Goal: Task Accomplishment & Management: Complete application form

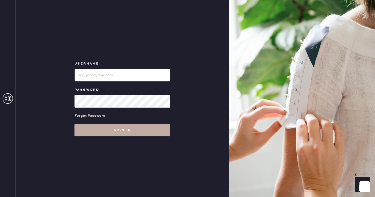
type input "reformationseattle"
click at [112, 131] on button "Sign in" at bounding box center [123, 130] width 96 height 13
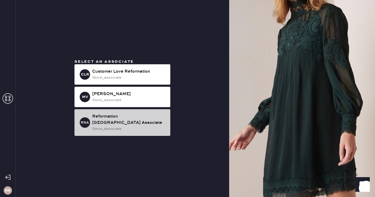
click at [120, 120] on div "Reformation [GEOGRAPHIC_DATA] Associate" at bounding box center [129, 119] width 74 height 13
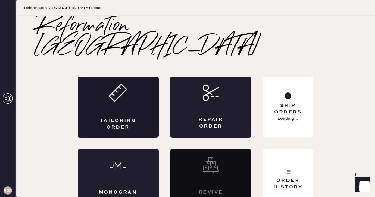
click at [132, 117] on div "Tailoring Order" at bounding box center [119, 123] width 40 height 13
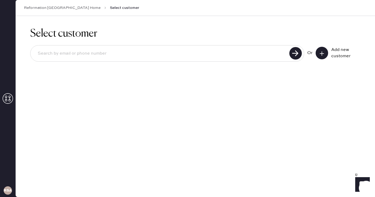
click at [272, 53] on input at bounding box center [161, 53] width 254 height 12
click at [329, 54] on div "Add new customer" at bounding box center [338, 53] width 45 height 13
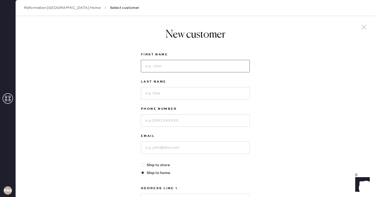
click at [191, 71] on input at bounding box center [195, 66] width 109 height 13
type input "[PERSON_NAME]"
type input "2066614955"
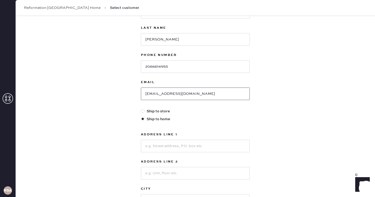
scroll to position [112, 0]
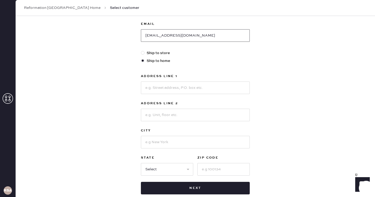
type input "[EMAIL_ADDRESS][DOMAIN_NAME]"
click at [196, 96] on div "Address Line 1 Address Line 2 City State Select AK [GEOGRAPHIC_DATA] CO [GEOGRA…" at bounding box center [195, 124] width 109 height 102
click at [193, 91] on input at bounding box center [195, 87] width 109 height 13
type input "[STREET_ADDRESS]"
type input "Unit A"
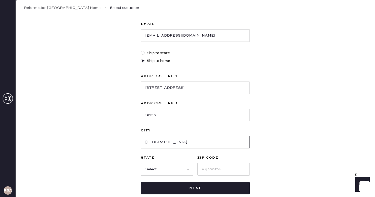
type input "[GEOGRAPHIC_DATA]"
select select "WA"
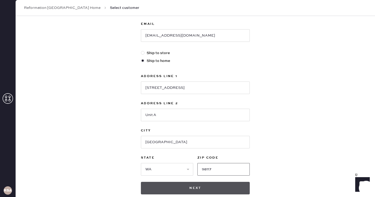
type input "98117"
click at [202, 188] on button "Next" at bounding box center [195, 187] width 109 height 13
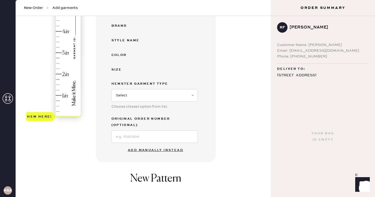
scroll to position [135, 0]
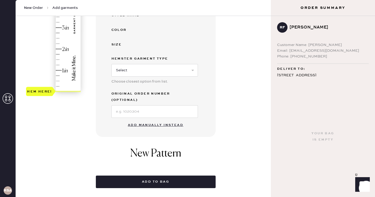
click at [170, 121] on button "Add manually instead" at bounding box center [156, 125] width 62 height 10
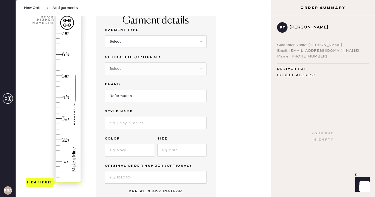
scroll to position [41, 0]
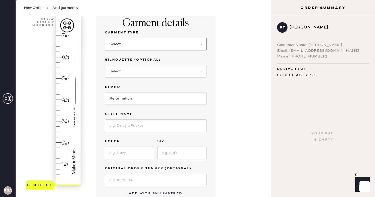
click at [150, 48] on select "Select Basic Skirt Jeans Leggings Pants Shorts Basic Sleeved Dress Basic Sleeve…" at bounding box center [156, 44] width 102 height 13
select select "6"
click at [105, 38] on select "Select Basic Skirt Jeans Leggings Pants Shorts Basic Sleeved Dress Basic Sleeve…" at bounding box center [156, 44] width 102 height 13
click at [145, 74] on select "Select Maxi Dress Midi Dress Mini Dress Other" at bounding box center [156, 71] width 102 height 13
click at [152, 74] on select "Select Maxi Dress Midi Dress Mini Dress Other" at bounding box center [156, 71] width 102 height 13
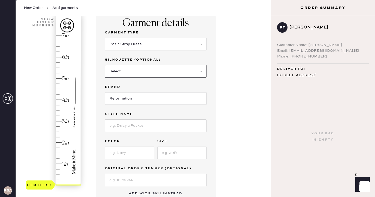
select select "39"
click at [105, 65] on select "Select Maxi Dress Midi Dress Mini Dress Other" at bounding box center [156, 71] width 102 height 13
click at [136, 122] on input at bounding box center [156, 125] width 102 height 13
type input "[PERSON_NAME] Silk Dress"
type input "Cafe"
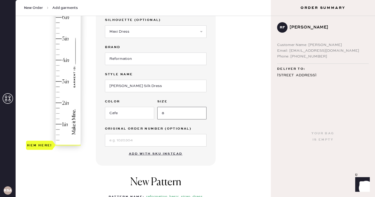
scroll to position [80, 0]
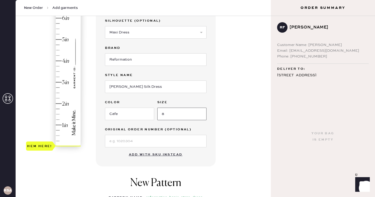
type input "8"
click at [90, 145] on div "1 in 2 in 3 in 4 in 5 in 6 in 7 in Show higher numbers Show lower numbers Hem h…" at bounding box center [143, 127] width 247 height 311
type input "5"
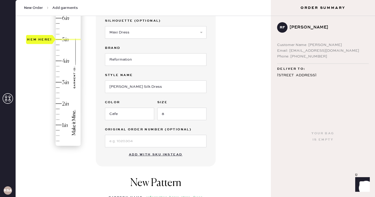
click at [58, 39] on div "Hem here!" at bounding box center [54, 72] width 56 height 154
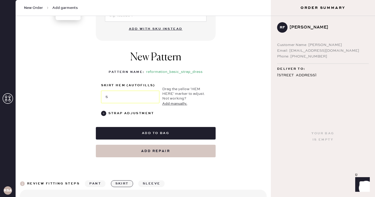
scroll to position [207, 0]
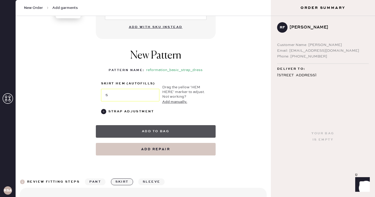
click at [114, 128] on button "Add to bag" at bounding box center [156, 131] width 120 height 13
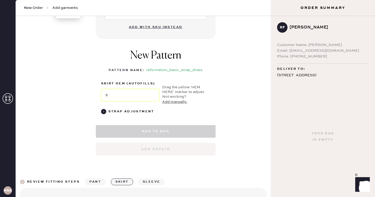
select select "6"
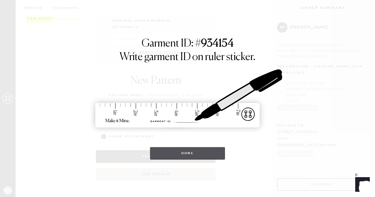
click at [201, 150] on button "Done" at bounding box center [187, 153] width 75 height 13
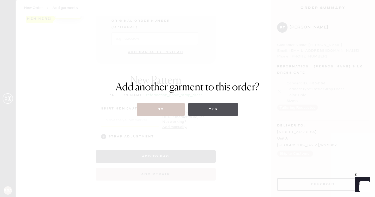
click at [218, 106] on button "Yes" at bounding box center [213, 109] width 50 height 13
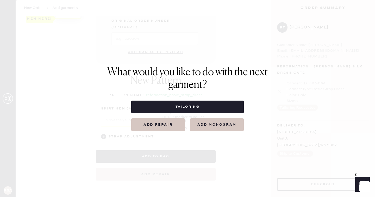
click at [218, 106] on button "Tailoring" at bounding box center [187, 106] width 112 height 13
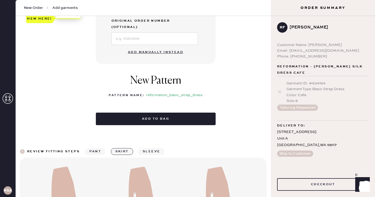
select select
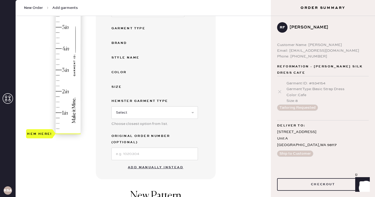
scroll to position [96, 0]
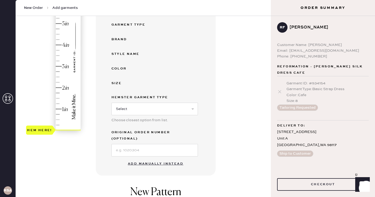
click at [154, 158] on button "Add manually instead" at bounding box center [156, 163] width 62 height 10
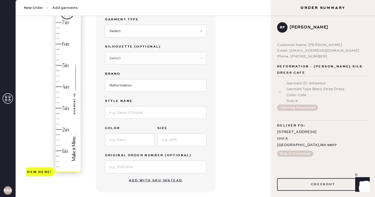
scroll to position [52, 0]
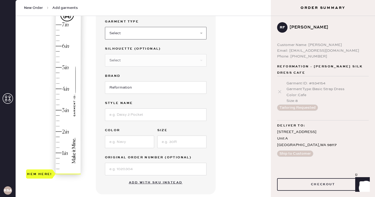
click at [138, 32] on select "Select Basic Skirt Jeans Leggings Pants Shorts Basic Sleeved Dress Basic Sleeve…" at bounding box center [156, 33] width 102 height 13
select select "4"
click at [105, 27] on select "Select Basic Skirt Jeans Leggings Pants Shorts Basic Sleeved Dress Basic Sleeve…" at bounding box center [156, 33] width 102 height 13
click at [140, 63] on select "Select Joggers Shorts Cropped Flare Boot Cut Straight Skinny Other" at bounding box center [156, 60] width 102 height 13
select select "11"
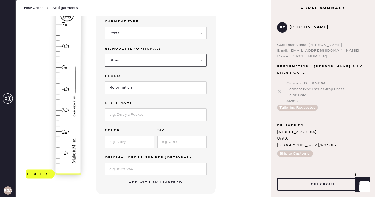
click at [105, 54] on select "Select Joggers Shorts Cropped Flare Boot Cut Straight Skinny Other" at bounding box center [156, 60] width 102 height 13
click at [130, 116] on input at bounding box center [156, 114] width 102 height 13
type input "Vida Low Rise Pant"
type input "Black"
type input "6"
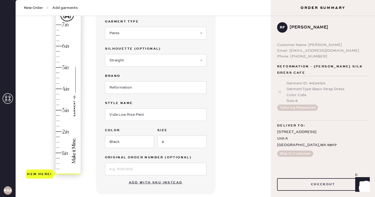
click at [55, 119] on div "Hem here!" at bounding box center [54, 99] width 56 height 154
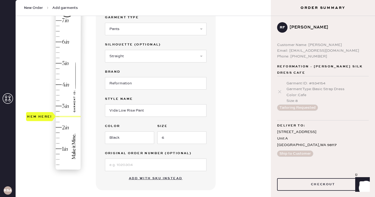
scroll to position [57, 0]
type input "2.25"
click at [61, 120] on div "Hem here!" at bounding box center [54, 95] width 56 height 154
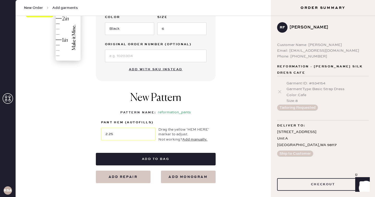
scroll to position [166, 0]
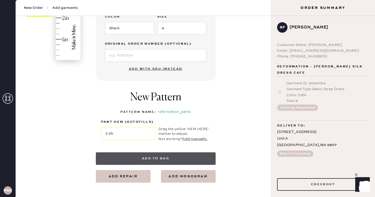
click at [170, 156] on button "Add to bag" at bounding box center [156, 158] width 120 height 13
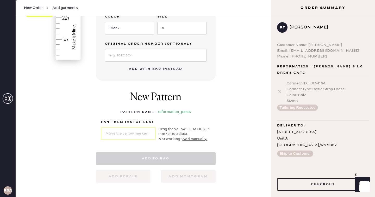
select select "4"
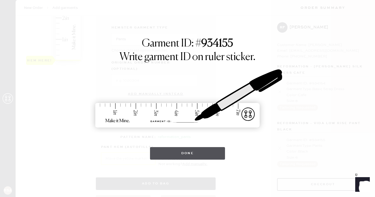
click at [172, 156] on button "Done" at bounding box center [187, 153] width 75 height 13
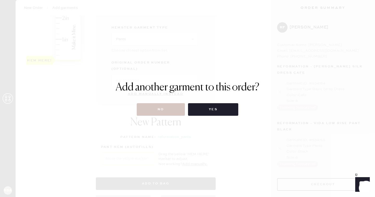
click at [209, 102] on div "Add another garment to this order? No Yes" at bounding box center [188, 98] width 144 height 34
click at [210, 108] on button "Yes" at bounding box center [213, 109] width 50 height 13
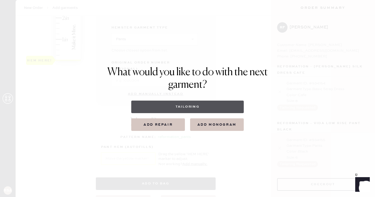
click at [188, 112] on button "Tailoring" at bounding box center [187, 106] width 112 height 13
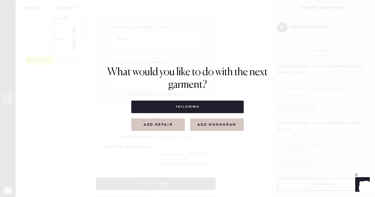
select select
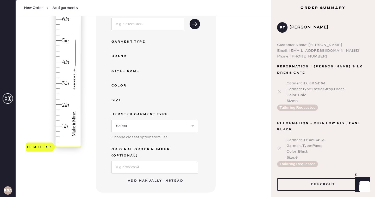
scroll to position [86, 0]
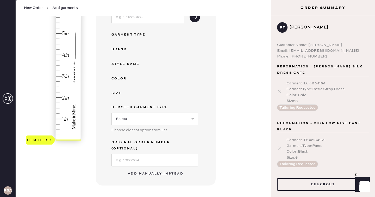
click at [148, 168] on button "Add manually instead" at bounding box center [156, 173] width 62 height 10
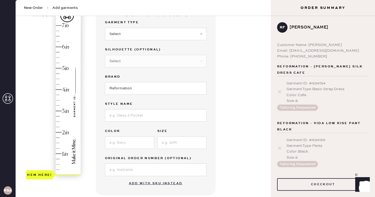
scroll to position [51, 0]
click at [151, 35] on select "Select Basic Skirt Jeans Leggings Pants Shorts Basic Sleeved Dress Basic Sleeve…" at bounding box center [156, 34] width 102 height 13
select select "2"
click at [105, 28] on select "Select Basic Skirt Jeans Leggings Pants Shorts Basic Sleeved Dress Basic Sleeve…" at bounding box center [156, 34] width 102 height 13
click at [136, 64] on select "Select Shorts Cropped Flare Boot Cut Straight Skinny Other" at bounding box center [156, 61] width 102 height 13
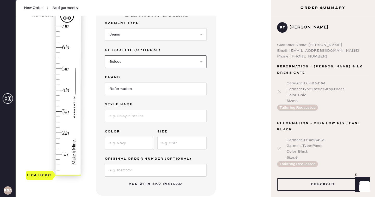
select select "5"
click at [105, 55] on select "Select Shorts Cropped Flare Boot Cut Straight Skinny Other" at bounding box center [156, 61] width 102 height 13
click at [127, 119] on input at bounding box center [156, 115] width 102 height 13
type input "Abby High Rise Straight Jeans"
type input "Vana Sparkle"
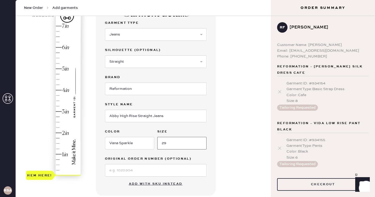
type input "29"
click at [257, 107] on div "Garment details Garment Type Select Basic Skirt Jeans Leggings Pants Shorts Bas…" at bounding box center [181, 149] width 171 height 296
type input "3.5"
click at [57, 100] on div "Hem here!" at bounding box center [54, 101] width 56 height 154
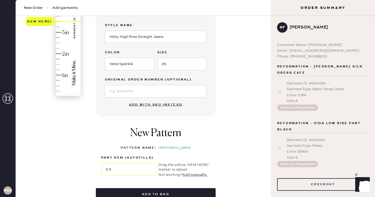
scroll to position [163, 0]
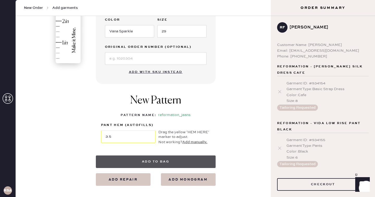
click at [135, 165] on button "Add to bag" at bounding box center [156, 161] width 120 height 13
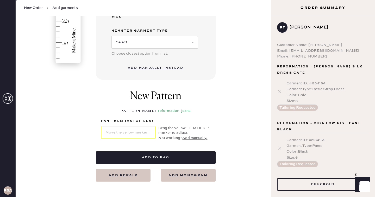
select select "2"
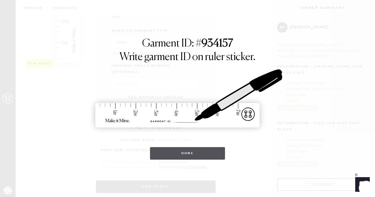
click at [200, 149] on button "Done" at bounding box center [187, 153] width 75 height 13
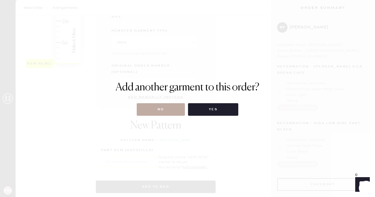
click at [163, 109] on button "No" at bounding box center [161, 109] width 48 height 13
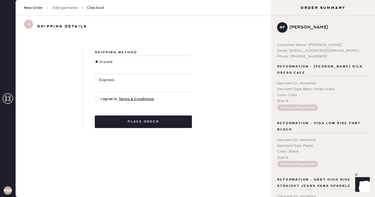
click at [98, 101] on div at bounding box center [98, 99] width 6 height 6
click at [95, 96] on input "I agree to Terms & Conditions" at bounding box center [95, 96] width 0 height 0
checkbox input "true"
click at [105, 114] on div "Shipping Method Ground Express I agree to Terms & Conditions Place order" at bounding box center [143, 88] width 120 height 78
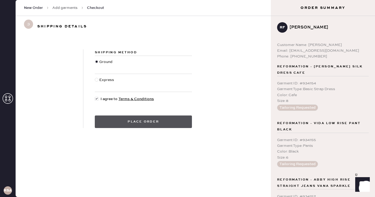
click at [106, 116] on button "Place order" at bounding box center [143, 121] width 97 height 13
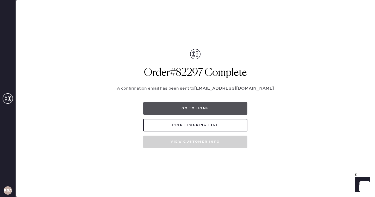
click at [177, 111] on button "Go to home" at bounding box center [195, 108] width 104 height 13
